Goal: Task Accomplishment & Management: Use online tool/utility

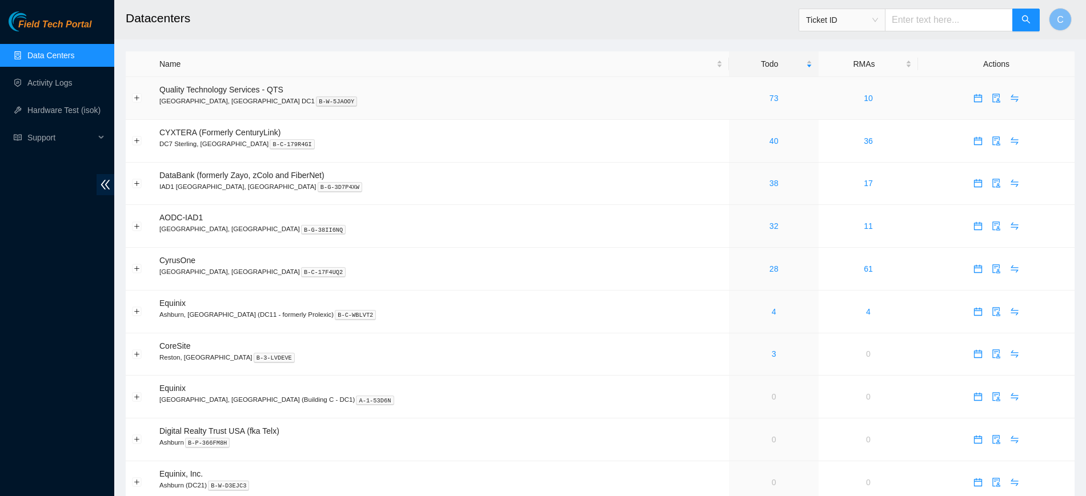
click at [735, 97] on div "73" at bounding box center [773, 98] width 77 height 13
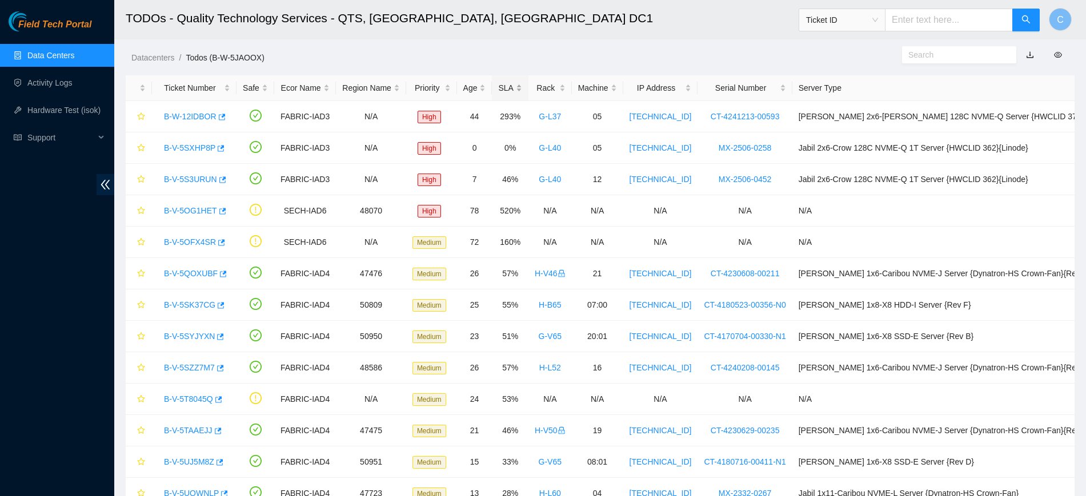
click at [522, 86] on div "SLA" at bounding box center [509, 88] width 23 height 13
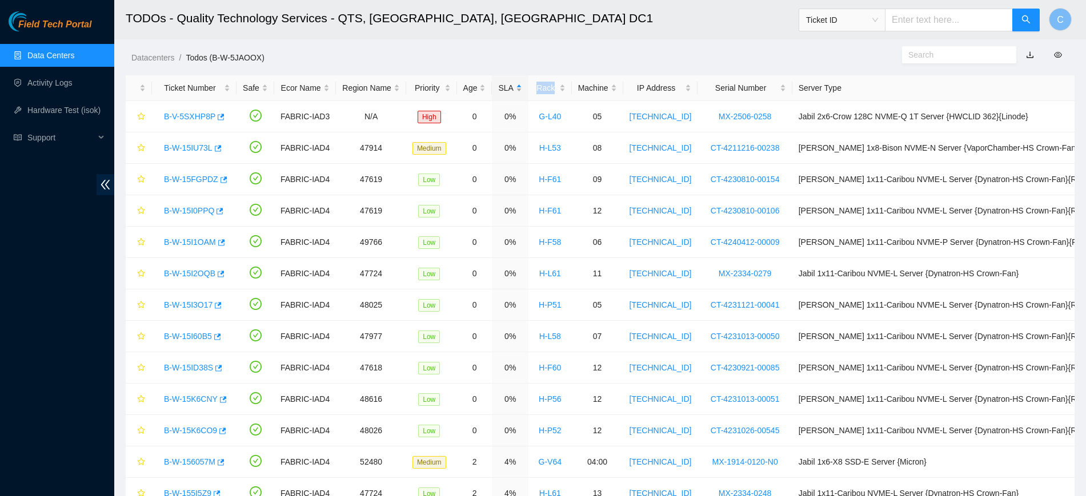
click at [522, 86] on div "SLA" at bounding box center [509, 88] width 23 height 13
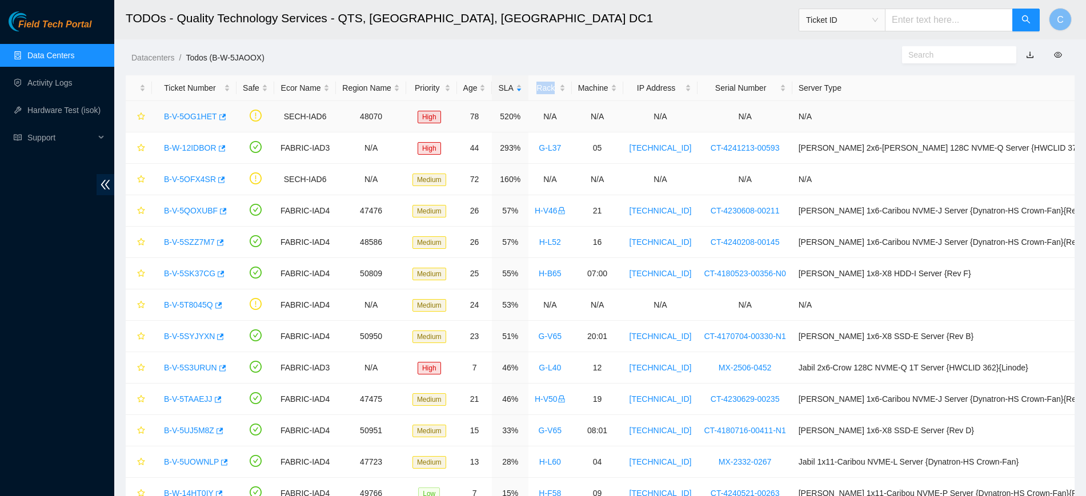
click at [187, 118] on link "B-V-5OG1HET" at bounding box center [190, 116] width 53 height 9
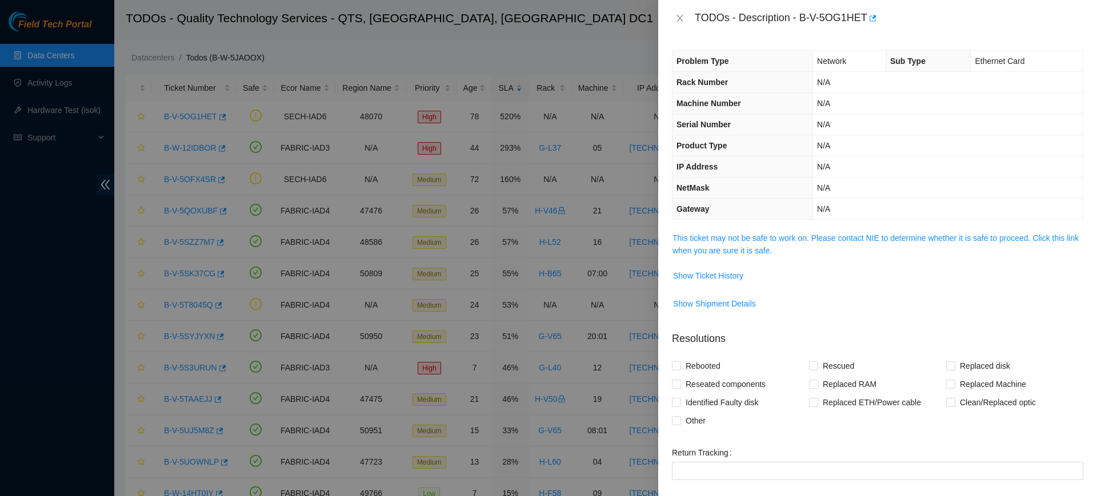
click at [832, 232] on span "This ticket may not be safe to work on. Please contact NIE to determine whether…" at bounding box center [877, 244] width 410 height 25
click at [825, 232] on span "This ticket may not be safe to work on. Please contact NIE to determine whether…" at bounding box center [877, 244] width 410 height 25
click at [817, 234] on link "This ticket may not be safe to work on. Please contact NIE to determine whether…" at bounding box center [875, 245] width 406 height 22
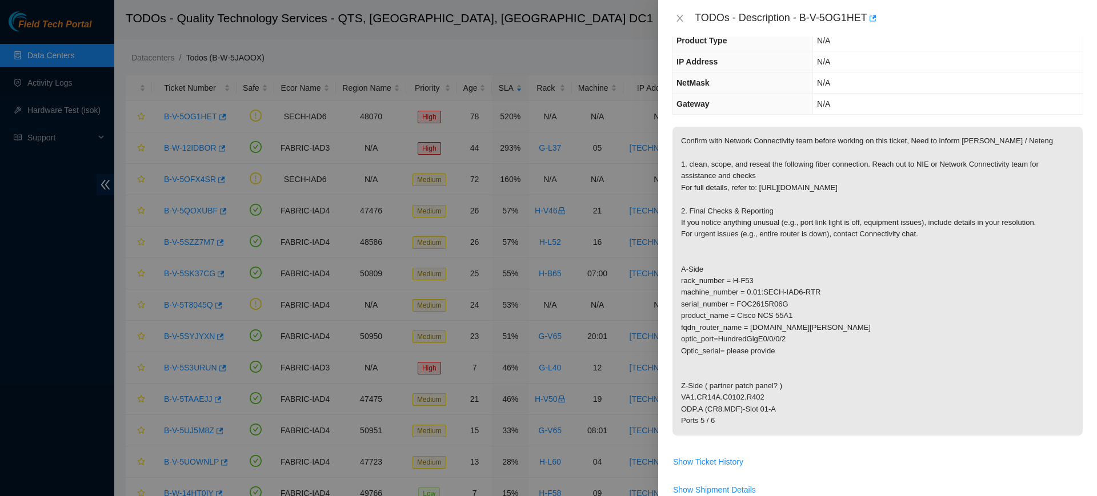
scroll to position [125, 0]
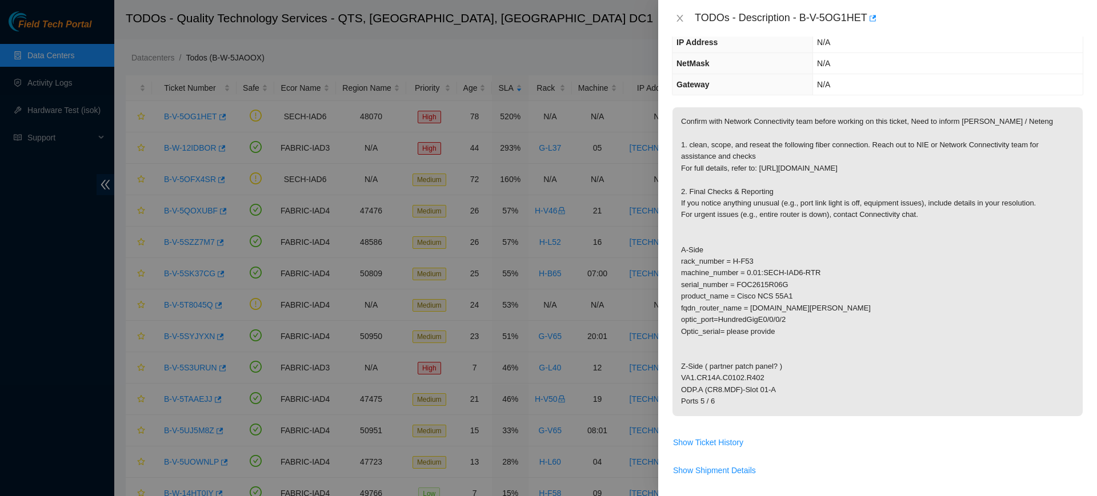
click at [712, 308] on p "Confirm with Network Connectivity team before working on this ticket, Need to i…" at bounding box center [877, 261] width 410 height 309
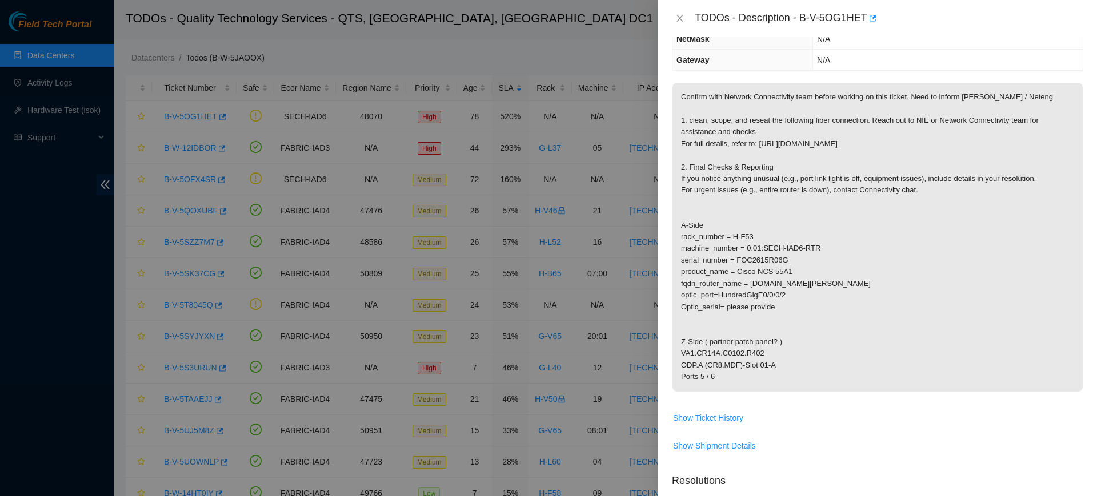
scroll to position [0, 0]
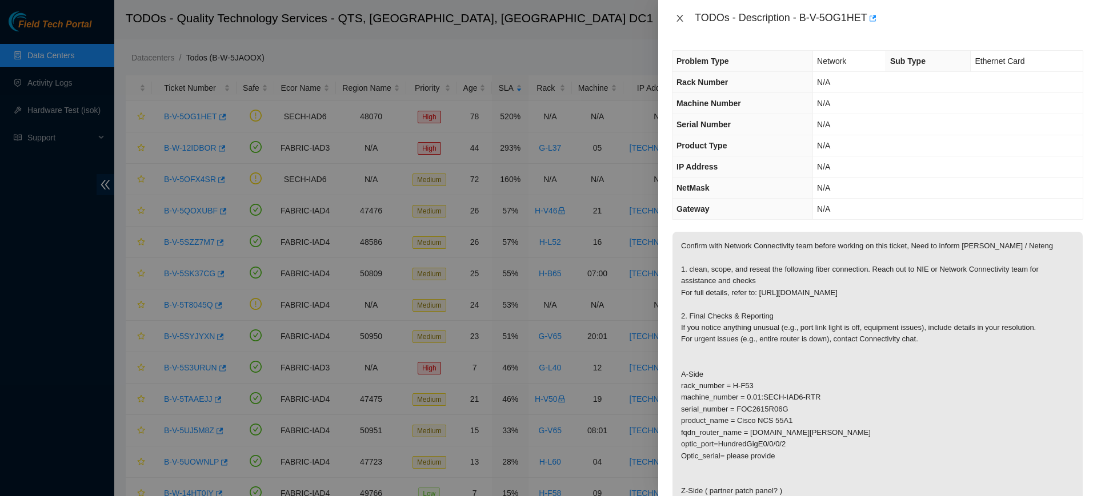
click at [679, 16] on icon "close" at bounding box center [679, 18] width 9 height 9
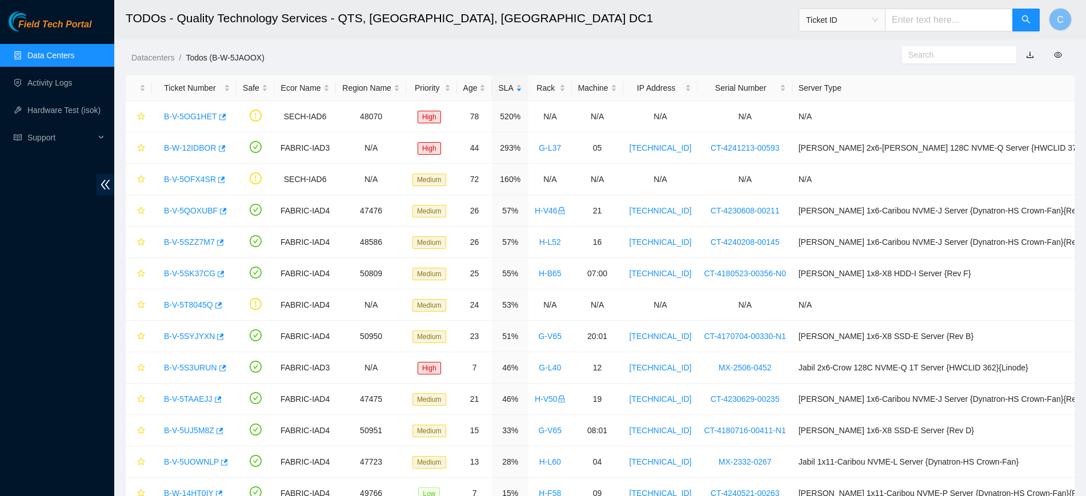
click at [51, 51] on link "Data Centers" at bounding box center [50, 55] width 47 height 9
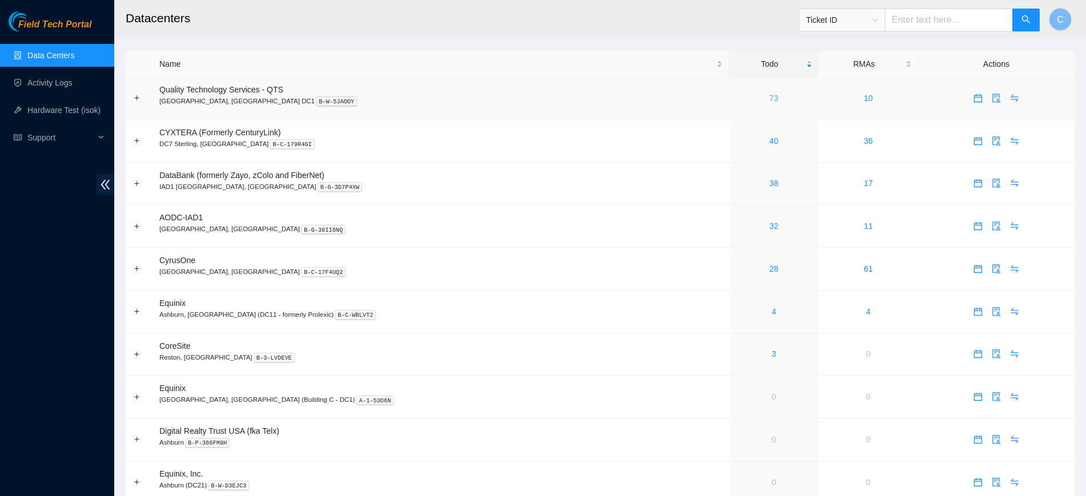
click at [769, 99] on link "73" at bounding box center [773, 98] width 9 height 9
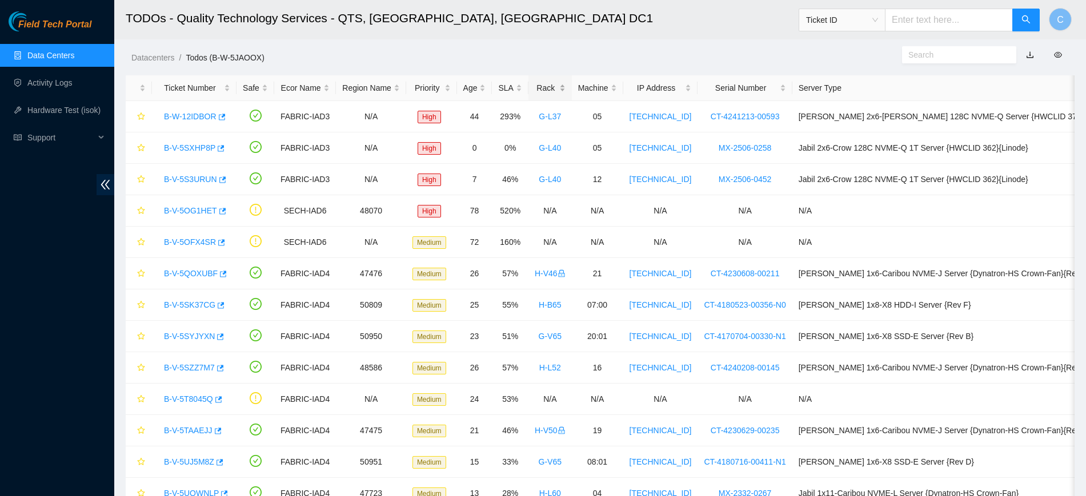
click at [563, 94] on div "Rack" at bounding box center [550, 88] width 31 height 13
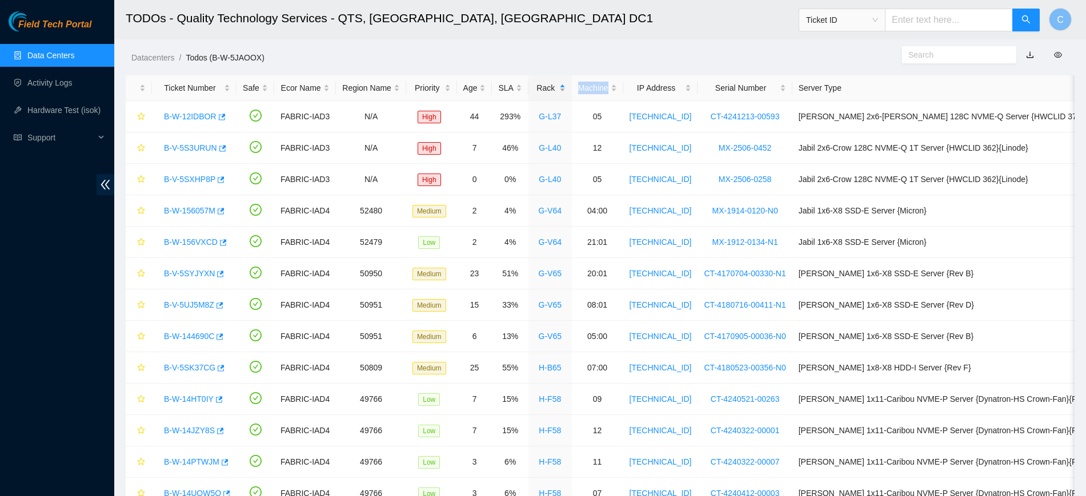
click at [563, 94] on div "Rack" at bounding box center [550, 88] width 31 height 13
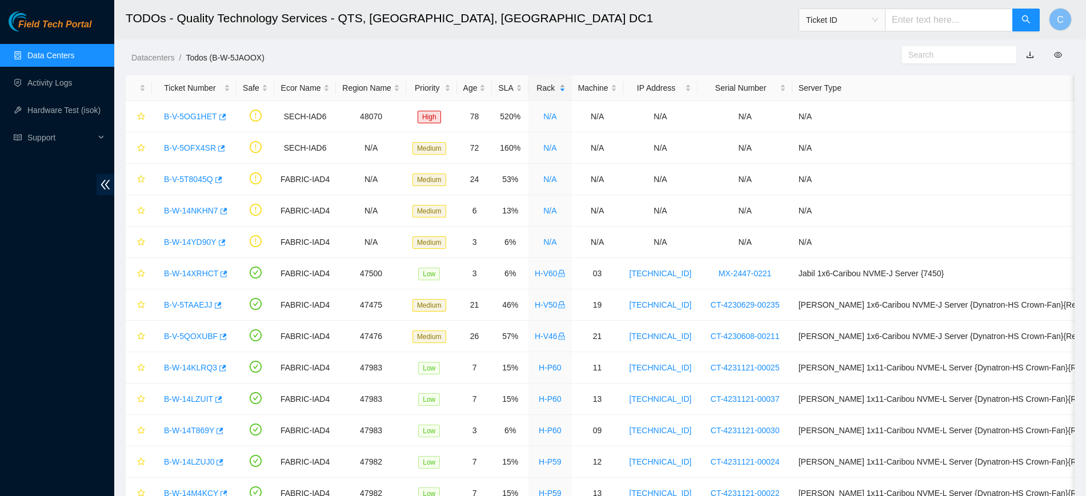
click at [563, 94] on div "Rack" at bounding box center [550, 88] width 31 height 13
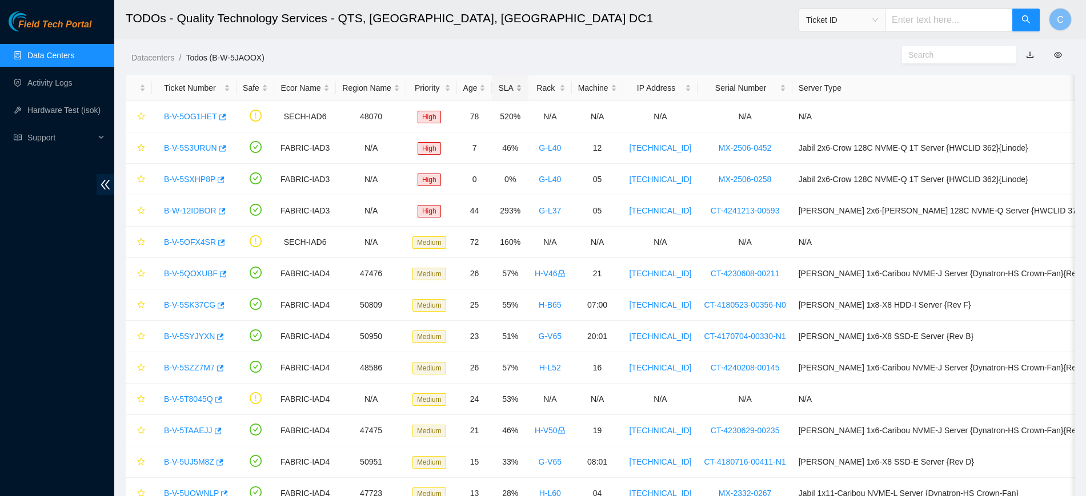
click at [522, 89] on div "SLA" at bounding box center [509, 88] width 23 height 13
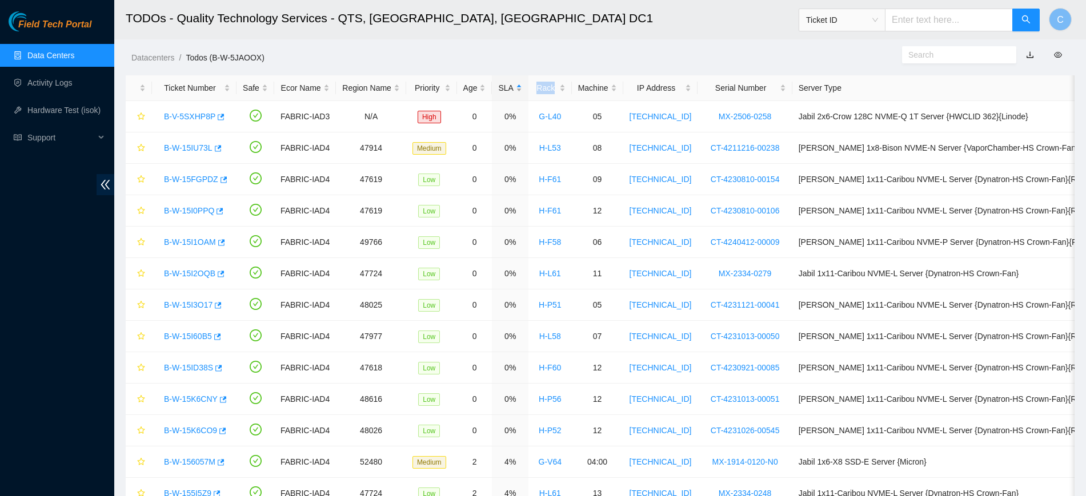
click at [522, 89] on div "SLA" at bounding box center [509, 88] width 23 height 13
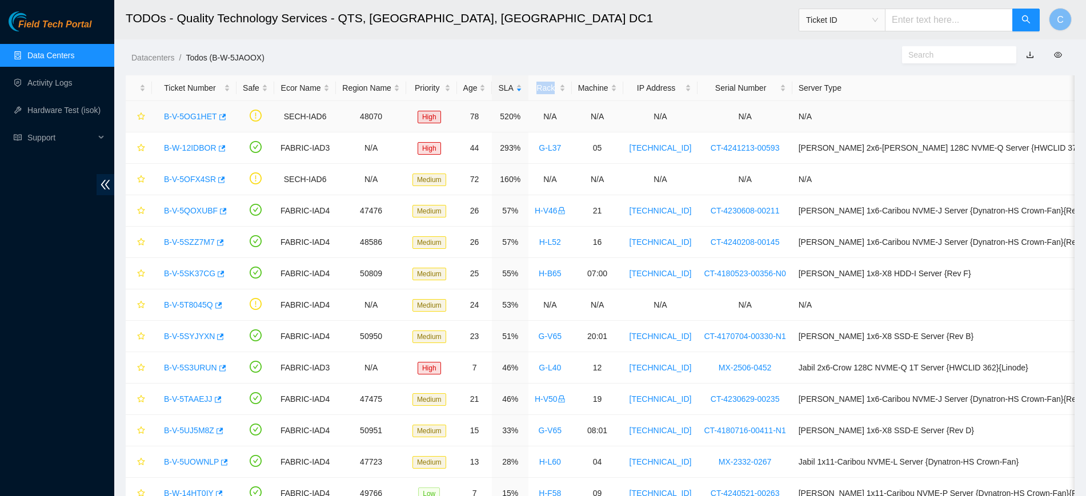
click at [183, 118] on link "B-V-5OG1HET" at bounding box center [190, 116] width 53 height 9
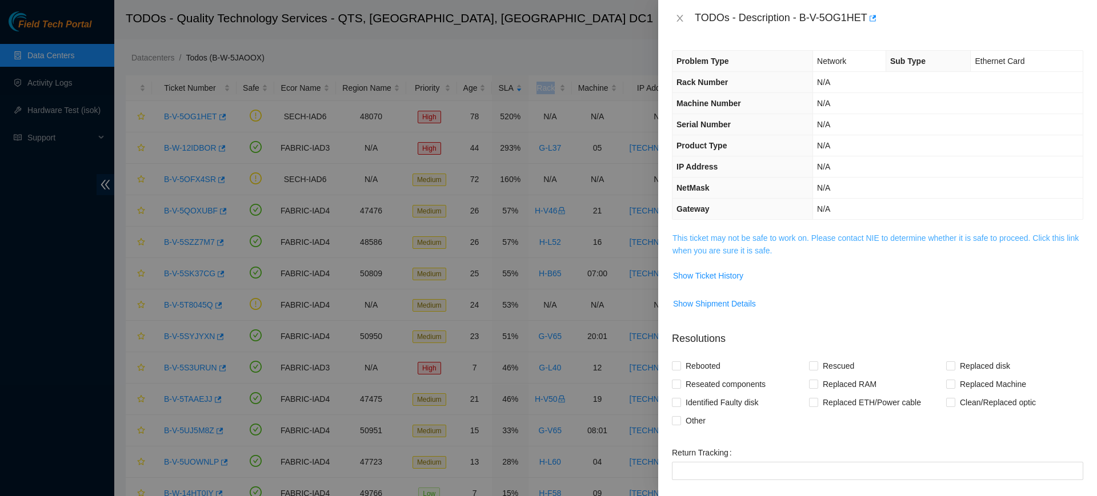
click at [763, 242] on link "This ticket may not be safe to work on. Please contact NIE to determine whether…" at bounding box center [875, 245] width 406 height 22
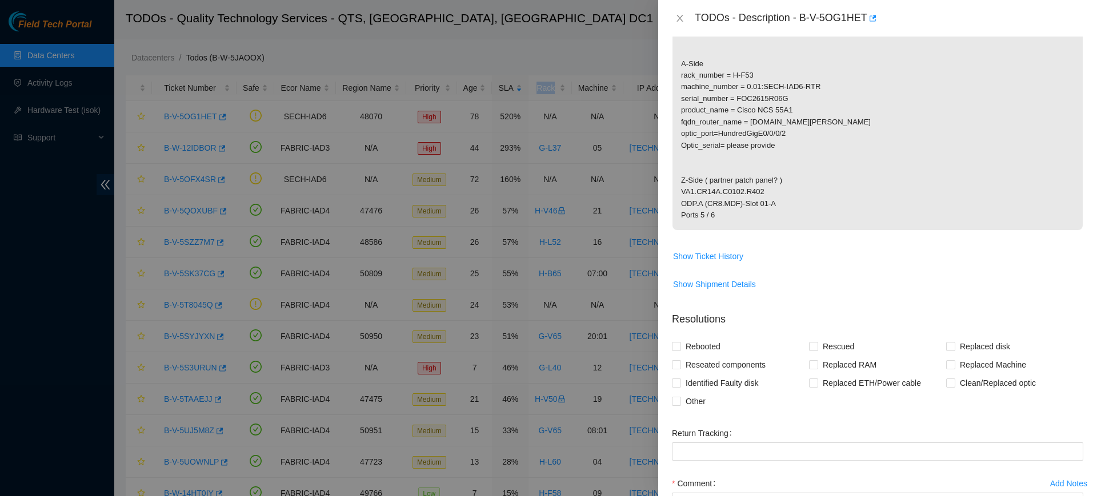
scroll to position [311, 0]
drag, startPoint x: 730, startPoint y: 219, endPoint x: 673, endPoint y: 191, distance: 63.6
click at [673, 191] on p "Confirm with Network Connectivity team before working on this ticket, Need to i…" at bounding box center [877, 75] width 410 height 309
click at [729, 232] on span "Confirm with Network Connectivity team before working on this ticket, Need to i…" at bounding box center [877, 79] width 410 height 316
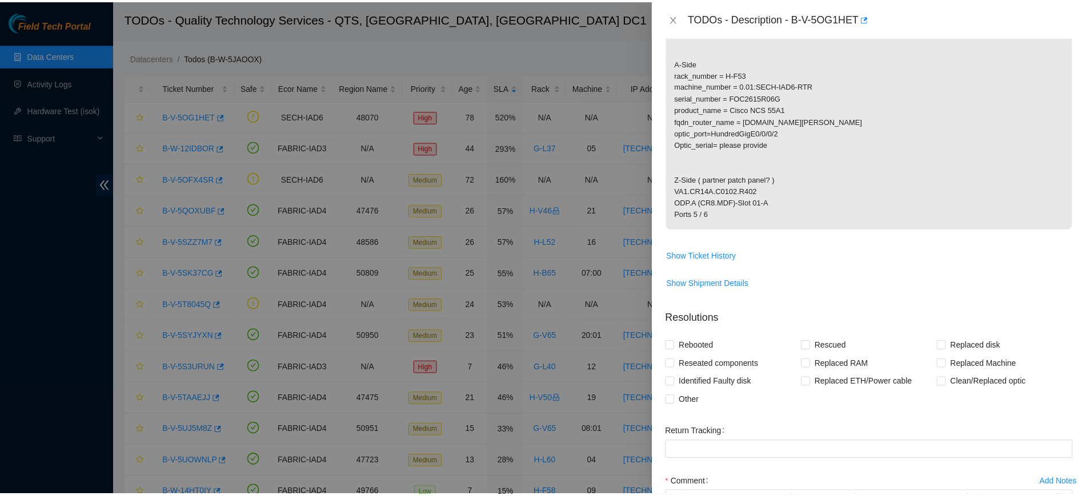
scroll to position [0, 0]
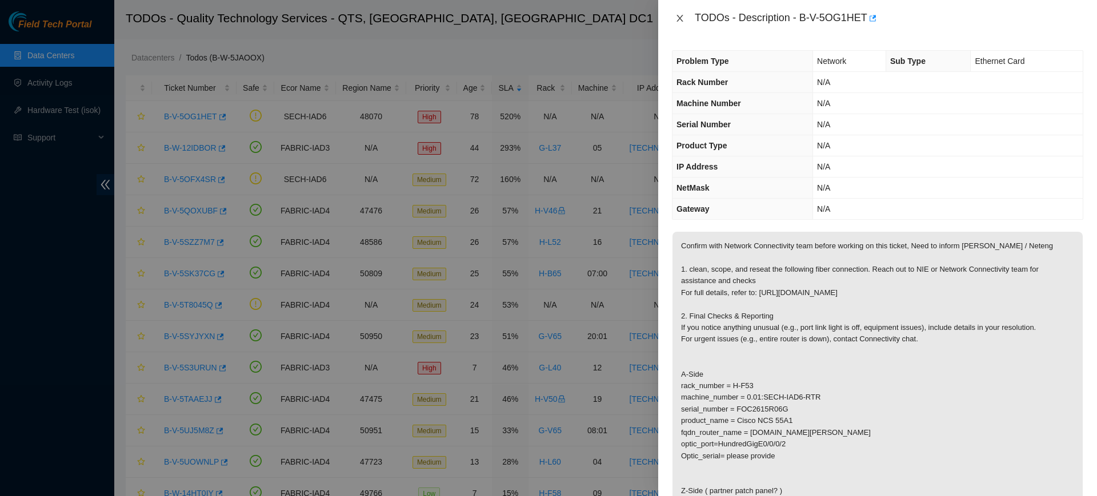
click at [679, 15] on icon "close" at bounding box center [679, 18] width 9 height 9
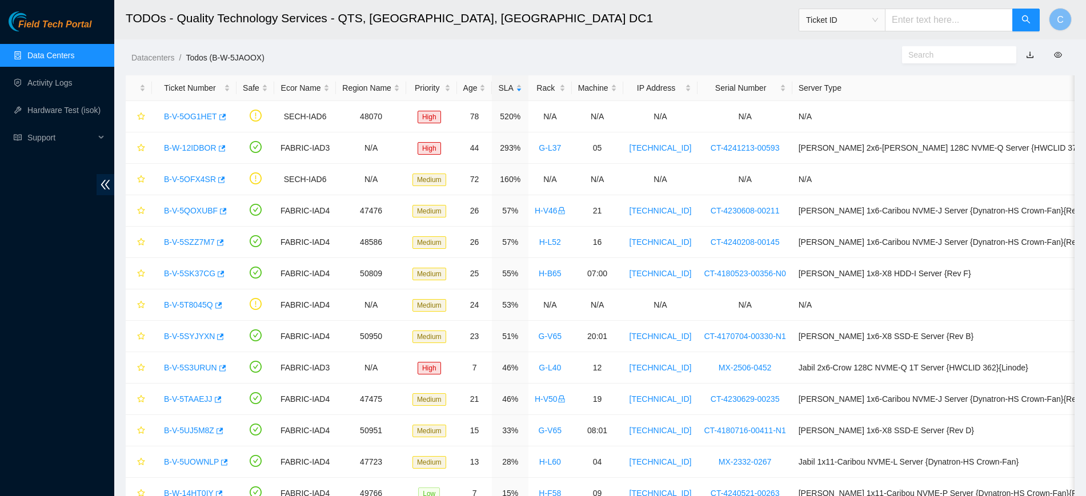
click at [54, 58] on link "Data Centers" at bounding box center [50, 55] width 47 height 9
